Goal: Information Seeking & Learning: Check status

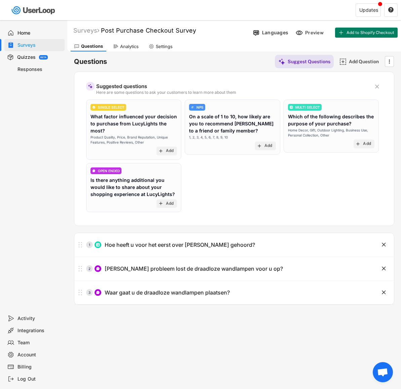
click at [265, 190] on div "SINGLE SELECT What factor influenced your decision to purchase from [PERSON_NAM…" at bounding box center [234, 158] width 296 height 116
click at [121, 48] on div "Analytics" at bounding box center [129, 47] width 19 height 6
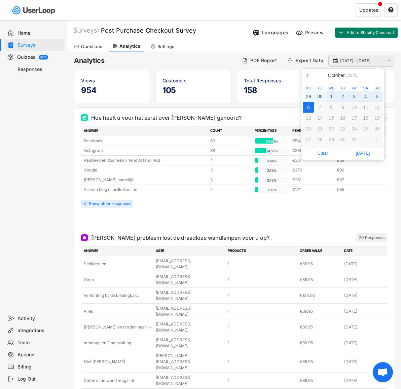
click at [354, 59] on input "[DATE] - [DATE]" at bounding box center [362, 61] width 44 height 7
click at [311, 76] on icon at bounding box center [308, 75] width 11 height 11
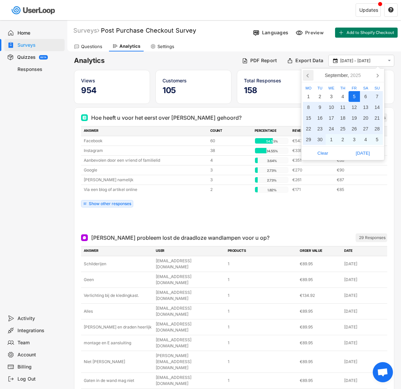
click at [311, 76] on icon at bounding box center [308, 75] width 11 height 11
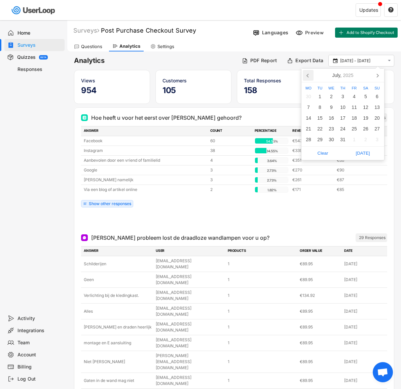
click at [311, 76] on icon at bounding box center [308, 75] width 11 height 11
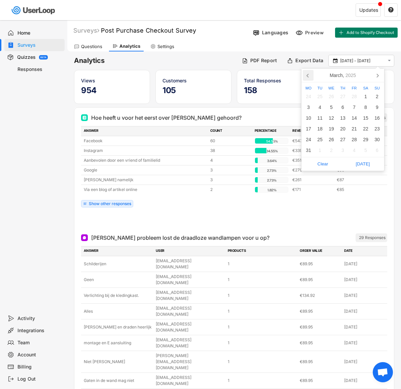
click at [311, 76] on icon at bounding box center [308, 75] width 11 height 11
click at [381, 92] on div "1" at bounding box center [376, 96] width 11 height 11
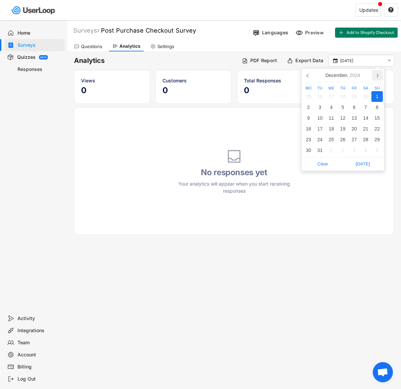
click at [381, 77] on icon at bounding box center [377, 75] width 11 height 11
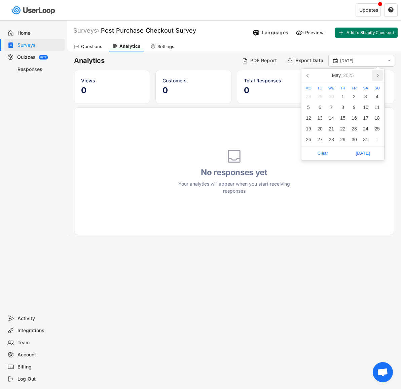
click at [381, 77] on icon at bounding box center [377, 75] width 11 height 11
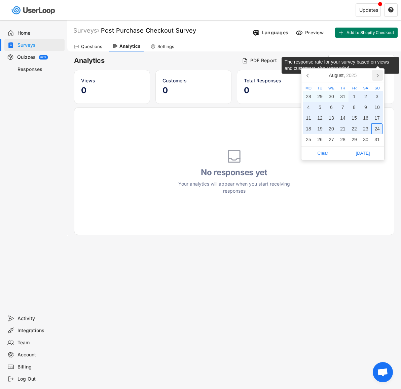
click at [381, 78] on icon at bounding box center [377, 75] width 11 height 11
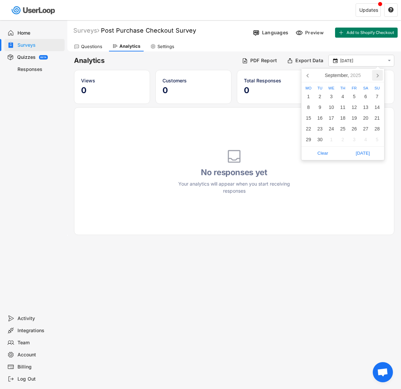
click at [381, 78] on icon at bounding box center [377, 75] width 11 height 11
click at [311, 111] on div "6" at bounding box center [308, 107] width 11 height 11
type input "[DATE] - [DATE]"
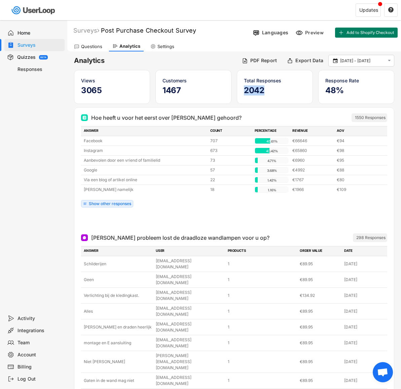
drag, startPoint x: 271, startPoint y: 93, endPoint x: 243, endPoint y: 92, distance: 27.9
click at [243, 93] on div "Total Responses 2042" at bounding box center [275, 87] width 76 height 34
click at [226, 111] on div "Hoe heeft u voor het eerst over [PERSON_NAME] gehoord? 1550 Responses" at bounding box center [234, 117] width 306 height 13
click at [252, 2] on div "Updates " at bounding box center [304, 10] width 193 height 20
click at [33, 73] on div "Responses" at bounding box center [34, 69] width 60 height 12
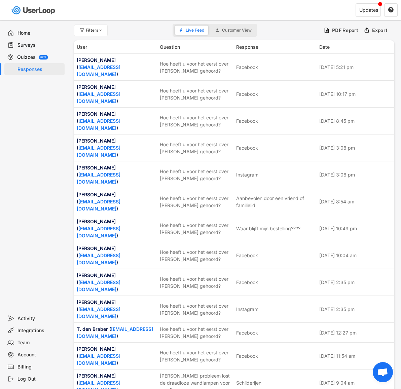
click at [382, 33] on div "Export" at bounding box center [376, 31] width 29 height 12
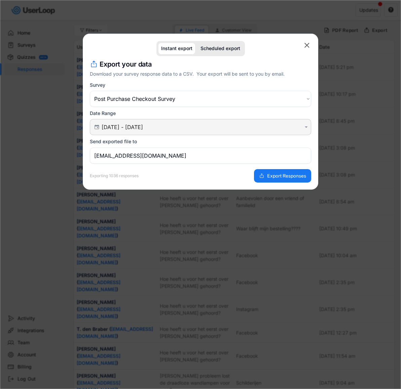
click at [213, 127] on input "[DATE] - [DATE]" at bounding box center [202, 127] width 200 height 7
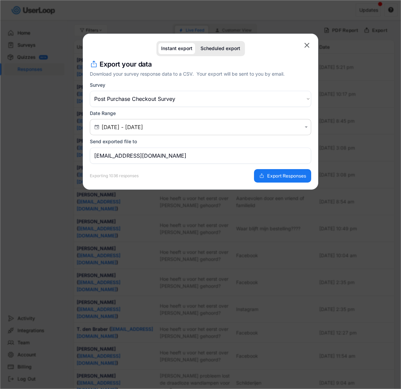
click at [217, 82] on div "Survey Choose an option Customer Satisfaction Survey Post Purchase Checkout Sur…" at bounding box center [200, 94] width 221 height 25
click at [187, 103] on select "Choose an option Customer Satisfaction Survey Post Purchase Checkout Survey Che…" at bounding box center [200, 99] width 221 height 16
click at [309, 44] on text "" at bounding box center [306, 45] width 5 height 8
